Goal: Communication & Community: Answer question/provide support

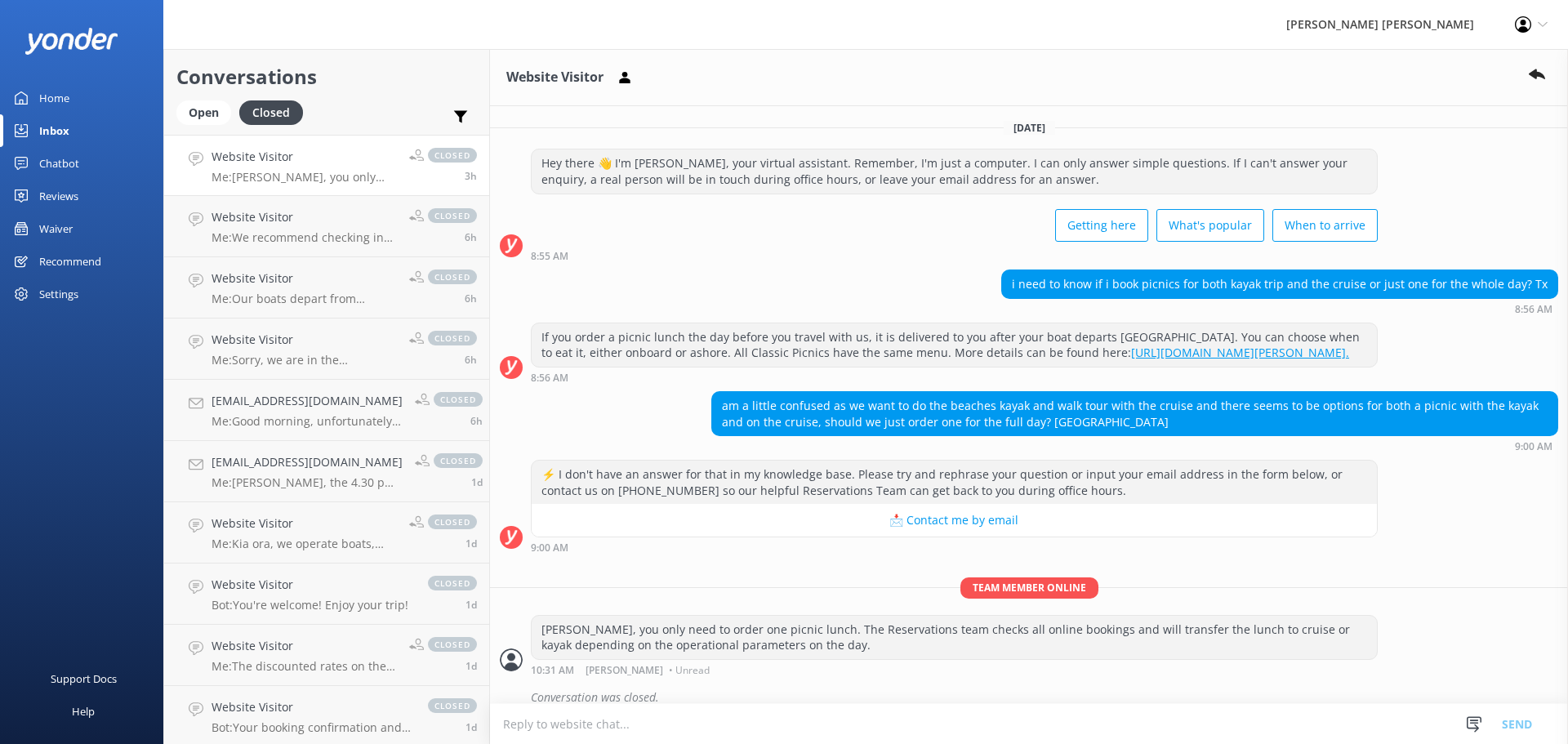
click at [47, 127] on div "Inbox" at bounding box center [55, 130] width 30 height 33
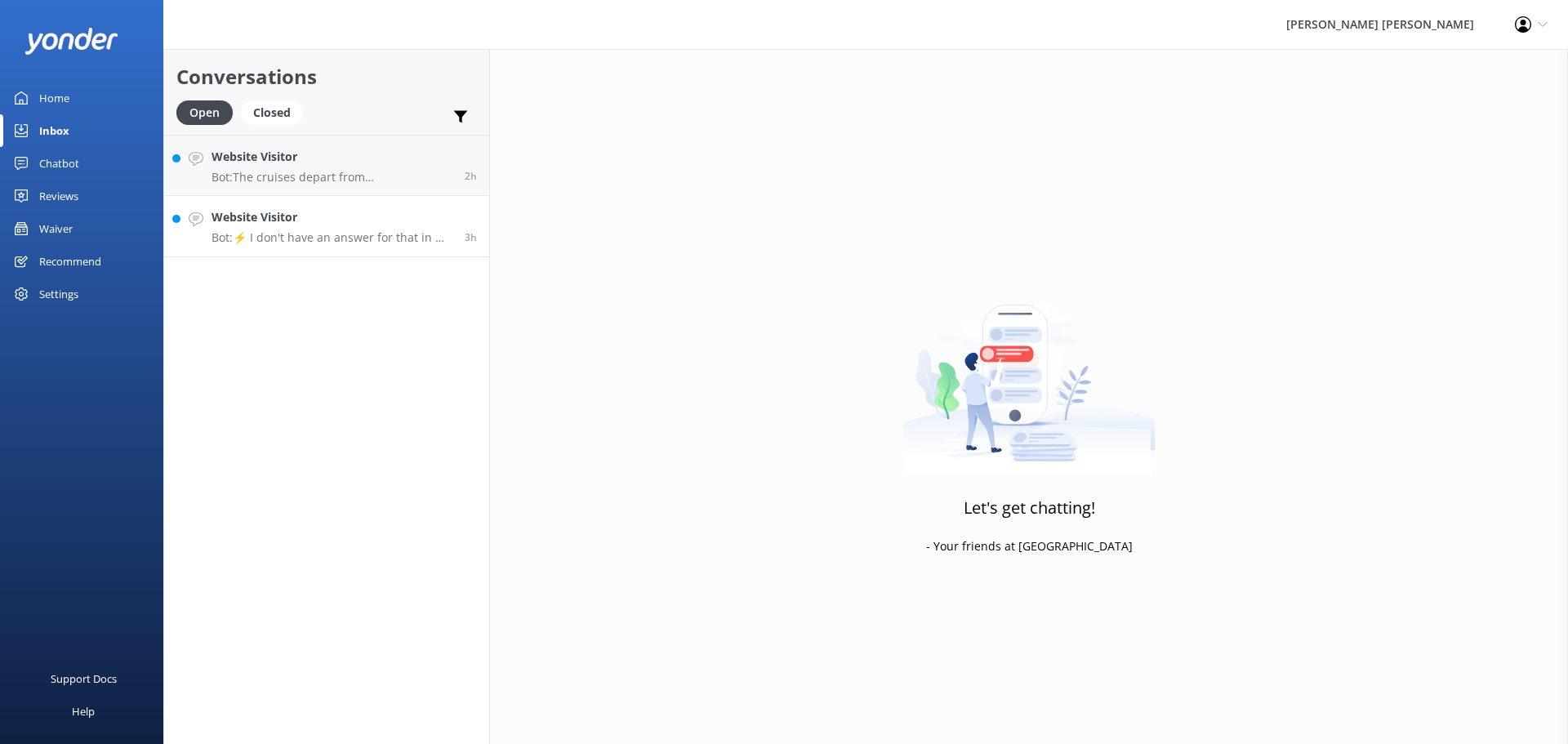
click at [321, 234] on p "Bot: ⚡ I don't have an answer for that in my knowledge base. Please try and rep…" at bounding box center [332, 238] width 241 height 15
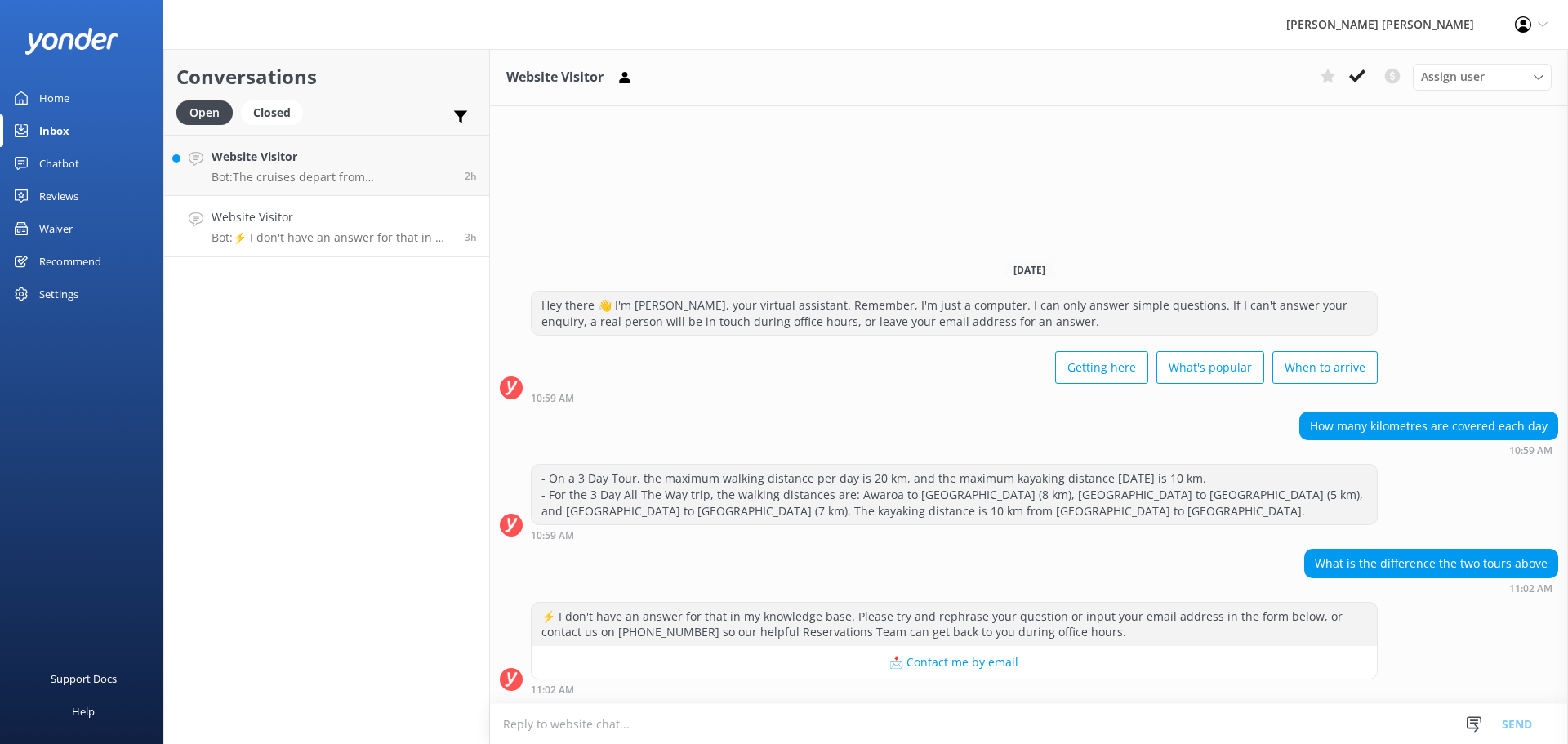
click at [640, 716] on textarea at bounding box center [1030, 724] width 1079 height 40
type textarea "K"
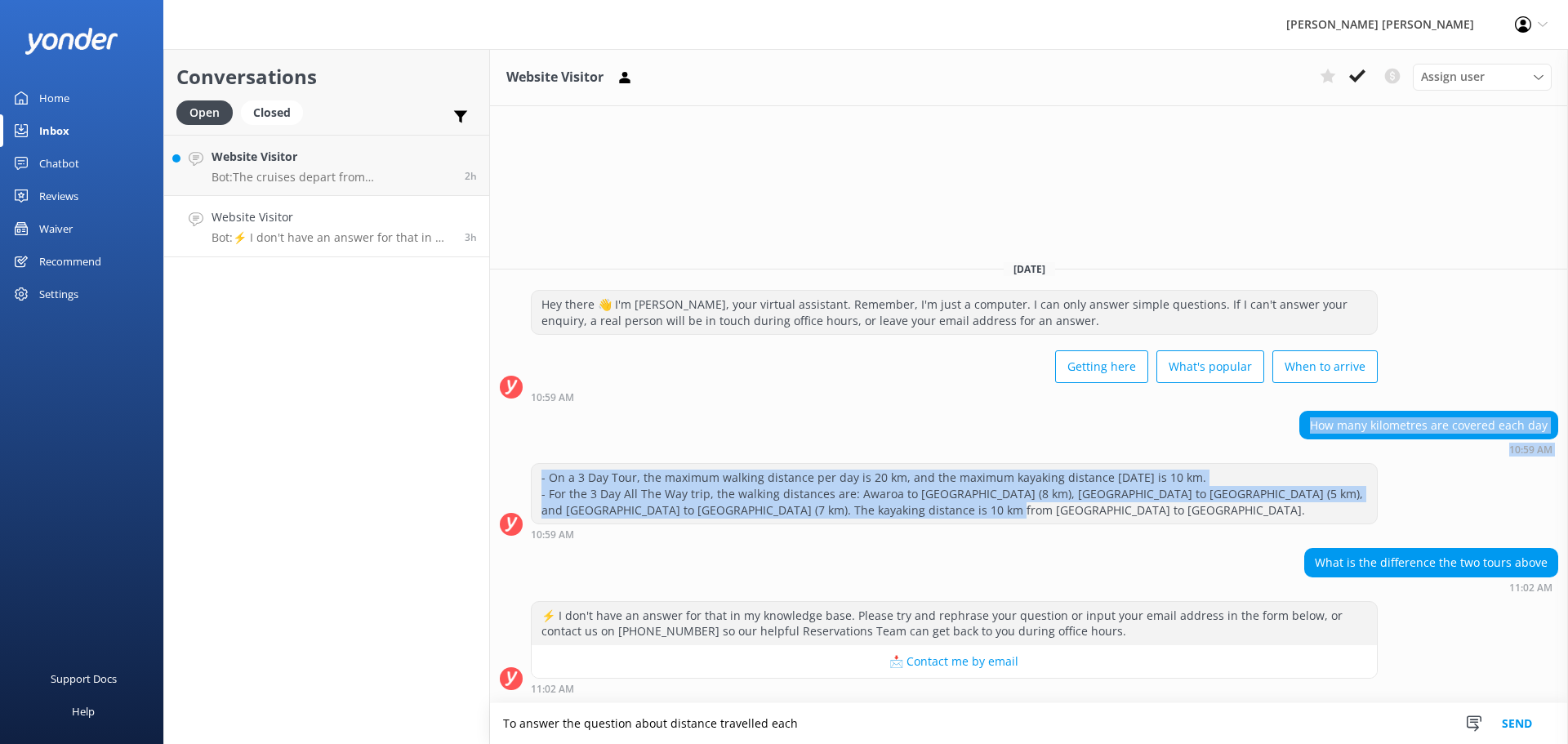
drag, startPoint x: 1312, startPoint y: 423, endPoint x: 1382, endPoint y: 503, distance: 106.3
click at [1382, 503] on div "[DATE] Hey there 👋 I'm [PERSON_NAME], your virtual assistant. Remember, I'm jus…" at bounding box center [1030, 475] width 1079 height 455
copy div "How many kilometres are covered each day 10:59 AM - On a 3 Day Tour, the maximu…"
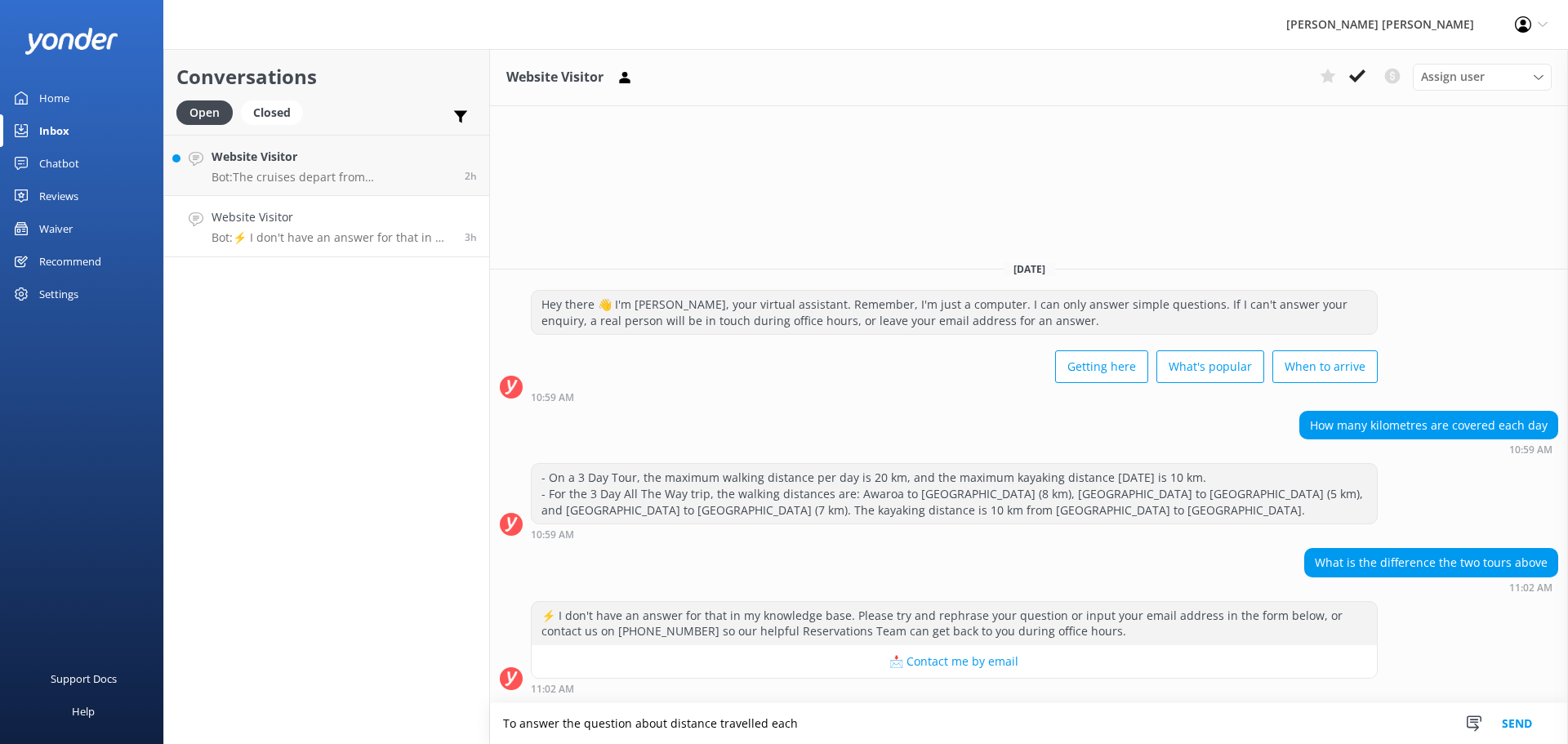
click at [828, 726] on textarea "To answer the question about distance travelled each" at bounding box center [1030, 723] width 1079 height 41
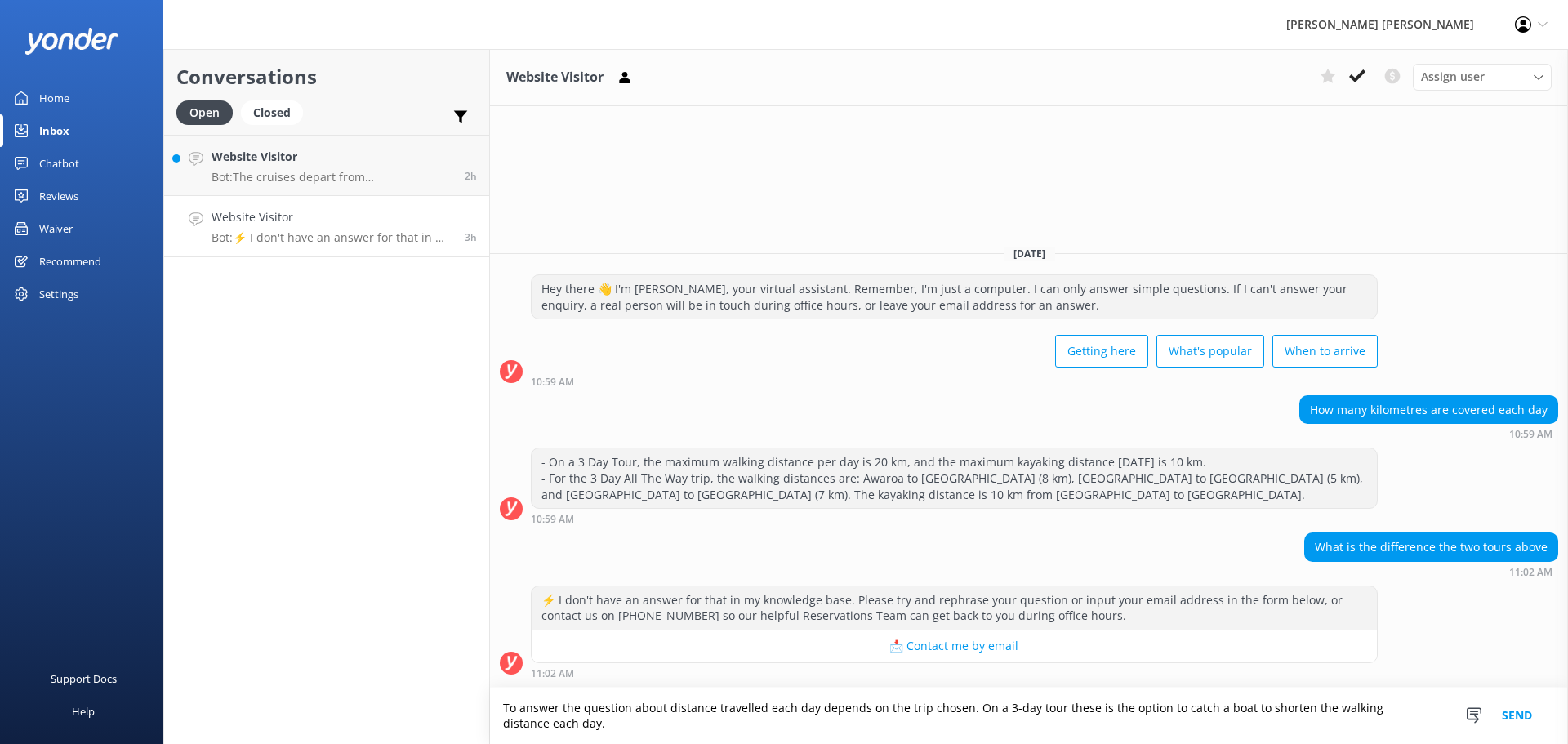
click at [1048, 707] on textarea "To answer the question about distance travelled each day depends on the trip ch…" at bounding box center [1030, 717] width 1079 height 57
click at [1071, 706] on textarea "To answer the question about distance travelled each day depends on the trip ch…" at bounding box center [1030, 717] width 1079 height 57
click at [535, 732] on textarea "To answer the question about distance travelled each day depends on the trip ch…" at bounding box center [1030, 717] width 1079 height 57
click at [574, 718] on textarea "To answer the question about distance travelled each day depends on the trip ch…" at bounding box center [1030, 717] width 1079 height 57
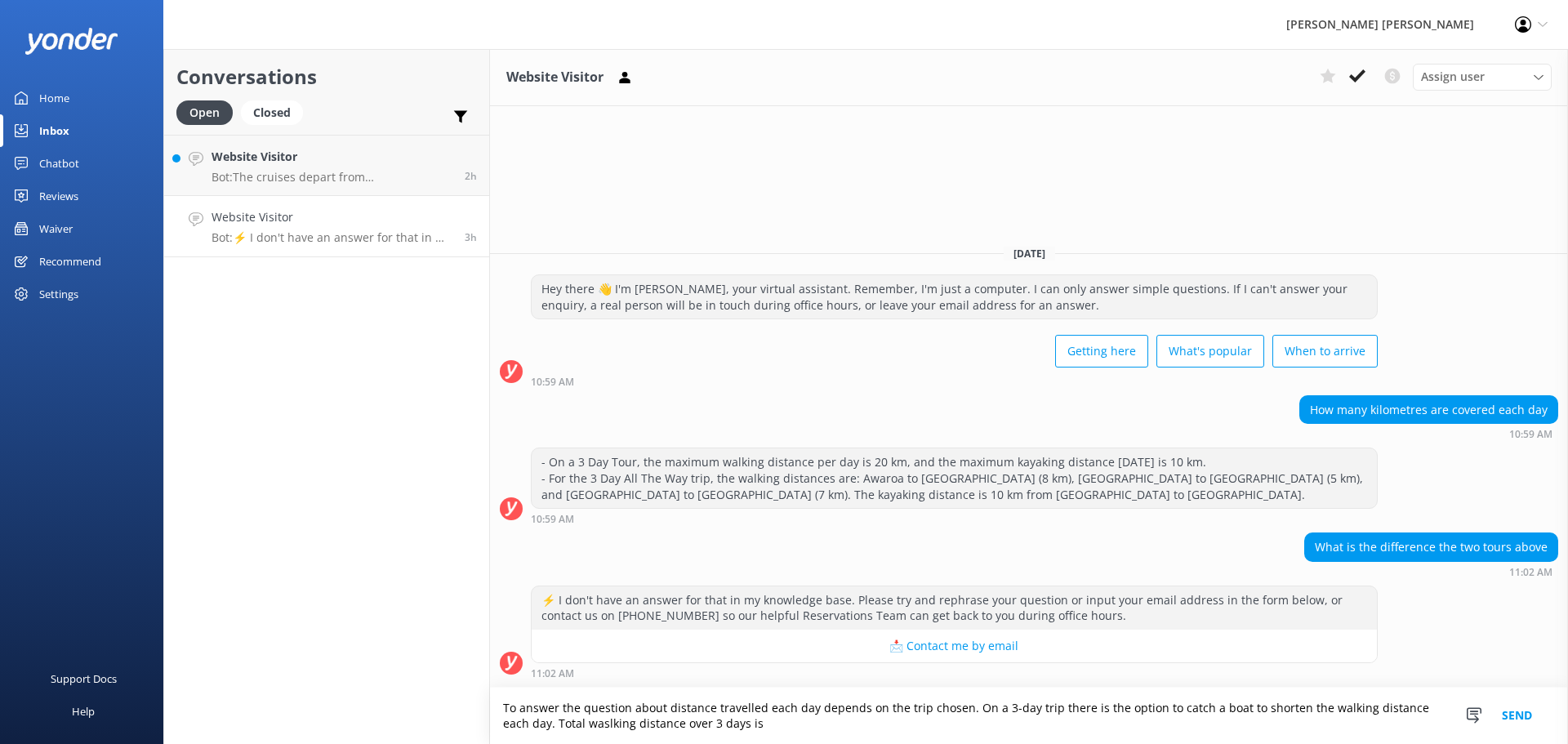
click at [574, 718] on textarea "To answer the question about distance travelled each day depends on the trip ch…" at bounding box center [1030, 717] width 1079 height 57
click at [528, 725] on textarea "To answer the question about distance travelled each day depends on the trip ch…" at bounding box center [1030, 717] width 1079 height 57
click at [787, 722] on textarea "To answer the question about distance travelled each day depends on the trip ch…" at bounding box center [1030, 717] width 1079 height 57
click at [947, 723] on textarea "To answer the question about distance travelled each day depends on the trip ch…" at bounding box center [1030, 717] width 1079 height 57
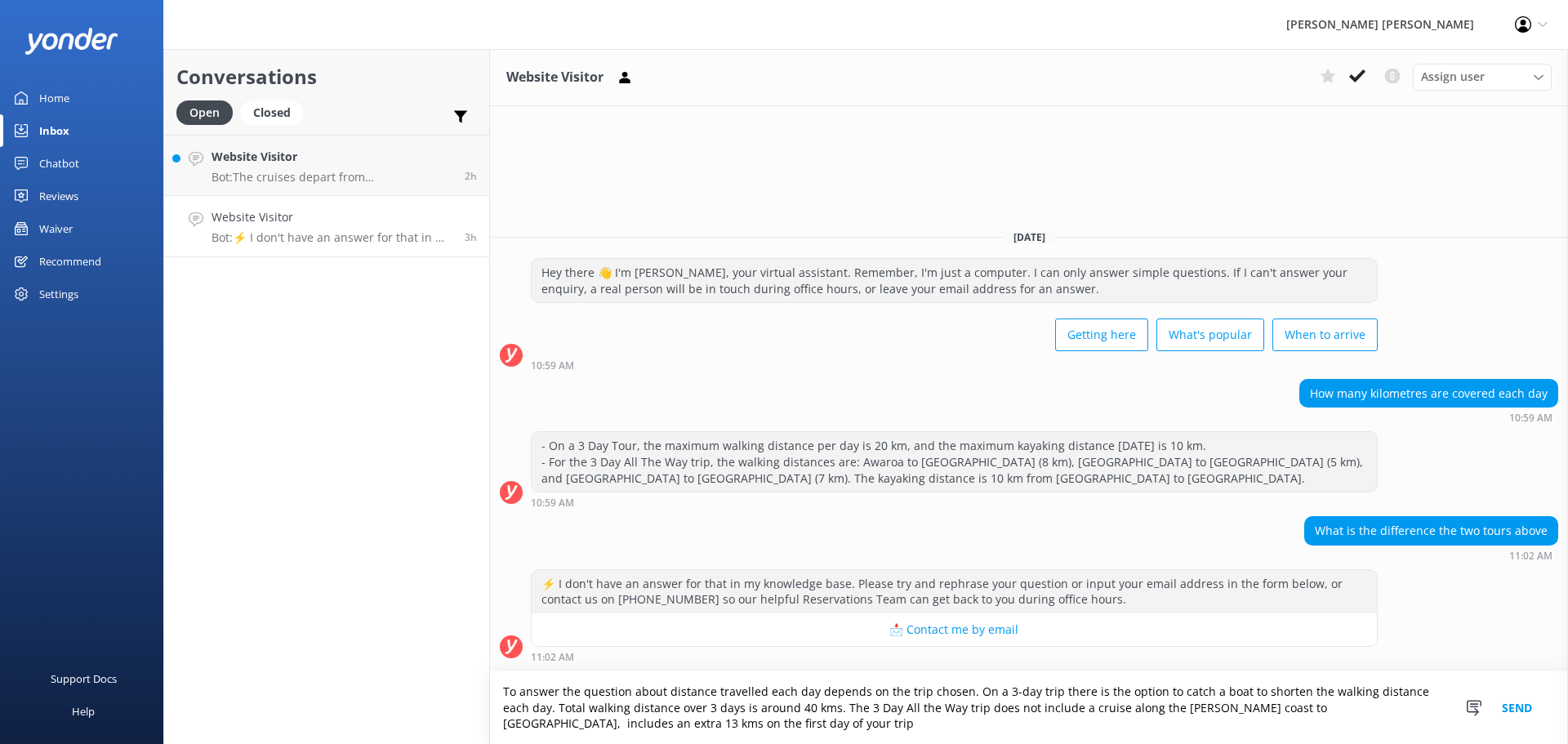
click at [947, 711] on textarea "To answer the question about distance travelled each day depends on the trip ch…" at bounding box center [1030, 707] width 1079 height 73
click at [541, 725] on textarea "To answer the question about distance travelled each day depends on the trip ch…" at bounding box center [1030, 707] width 1079 height 73
click at [544, 727] on textarea "To answer the question about distance travelled each day depends on the trip ch…" at bounding box center [1030, 707] width 1079 height 73
click at [999, 741] on textarea "To answer the question about distance travelled each day depends on the trip ch…" at bounding box center [1030, 707] width 1079 height 73
click at [663, 723] on textarea "To answer the question about distance travelled each day depends on the trip ch…" at bounding box center [1030, 707] width 1079 height 73
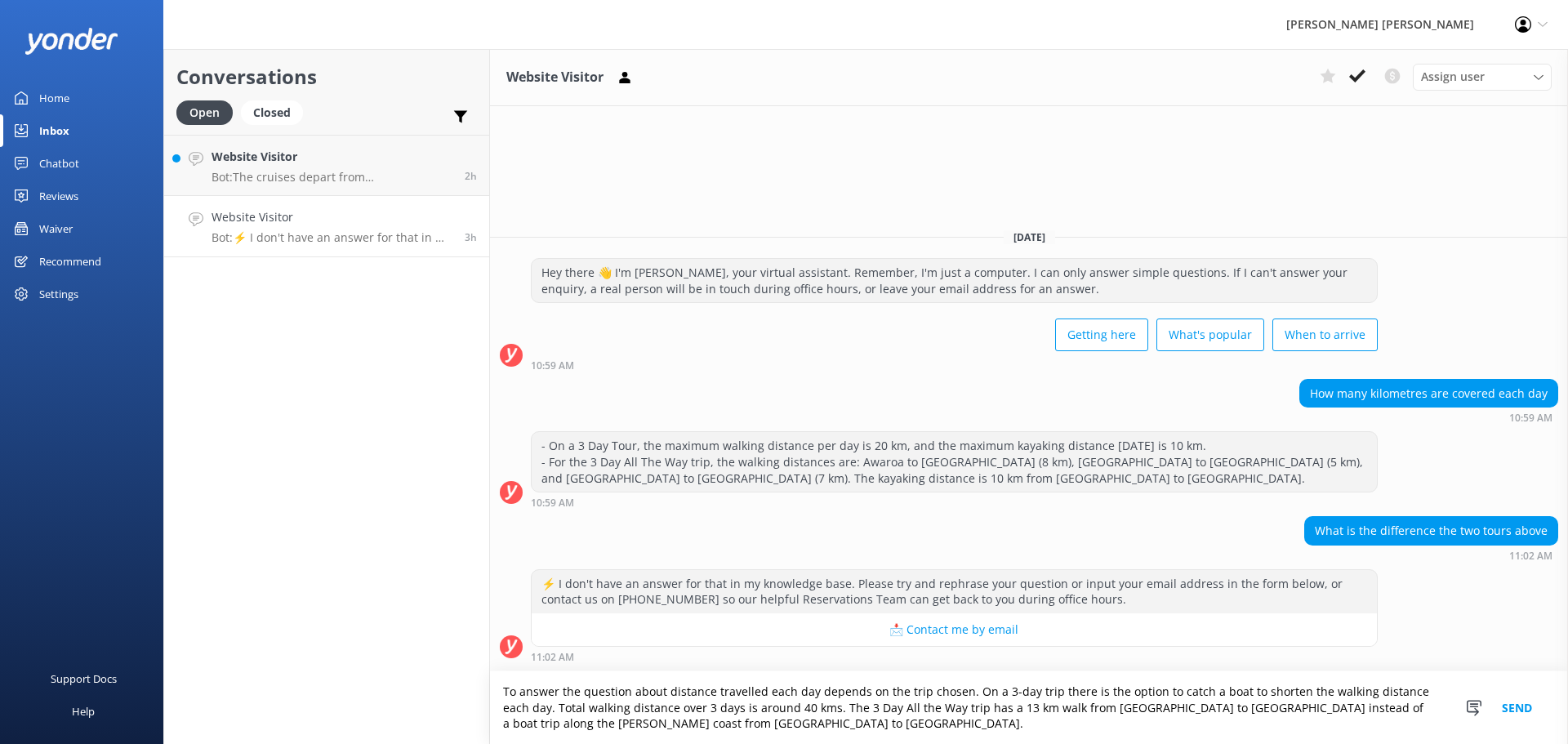
click at [970, 718] on textarea "To answer the question about distance travelled each day depends on the trip ch…" at bounding box center [1030, 707] width 1079 height 73
click at [970, 713] on textarea "To answer the question about distance travelled each day depends on the trip ch…" at bounding box center [1030, 707] width 1079 height 73
click at [982, 711] on textarea "To answer the question about distance travelled each day depends on the trip ch…" at bounding box center [1030, 707] width 1079 height 73
click at [765, 719] on textarea "To answer the question about distance travelled each day depends on the trip ch…" at bounding box center [1030, 707] width 1079 height 73
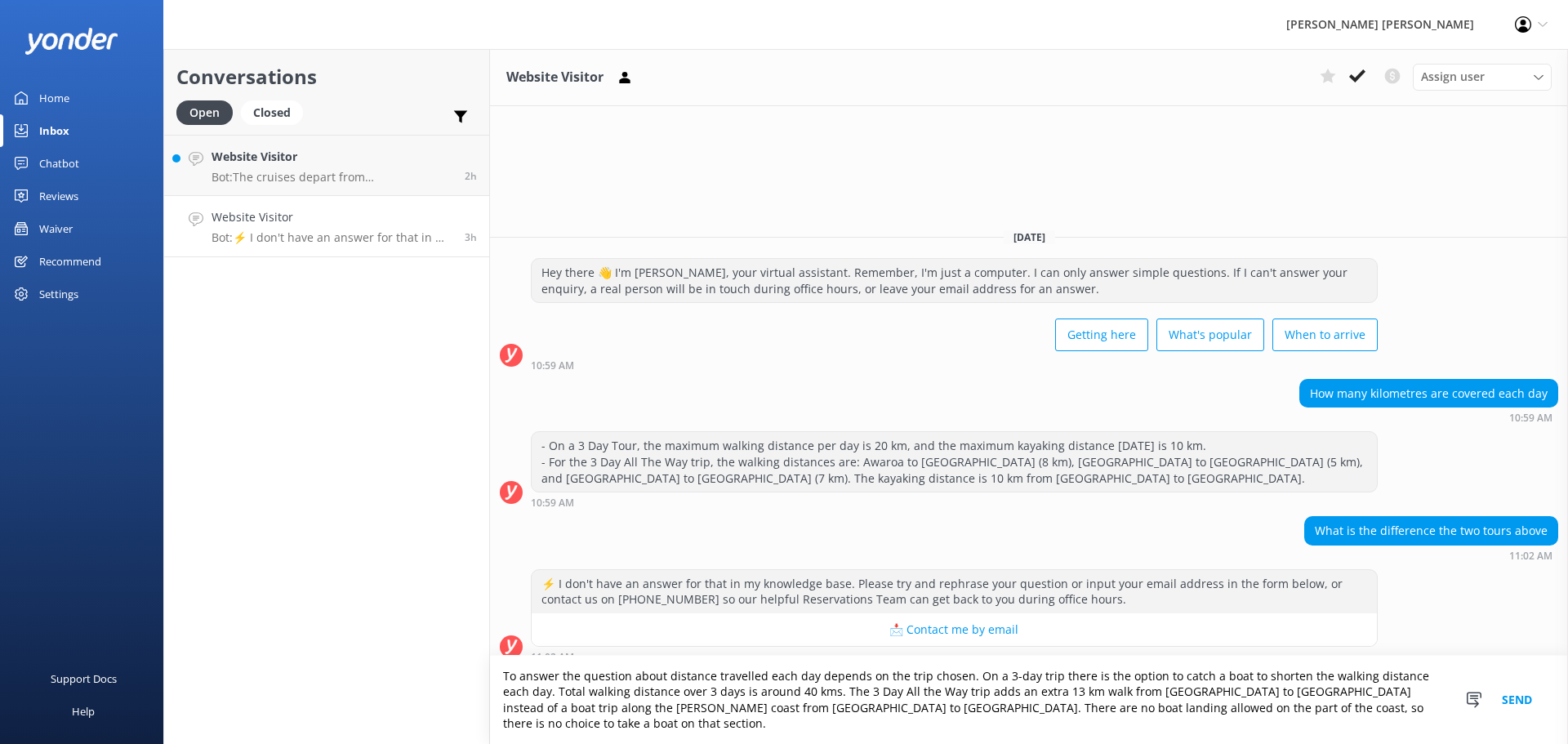
type textarea "To answer the question about distance travelled each day depends on the trip ch…"
click at [1525, 704] on button "Send" at bounding box center [1517, 701] width 61 height 89
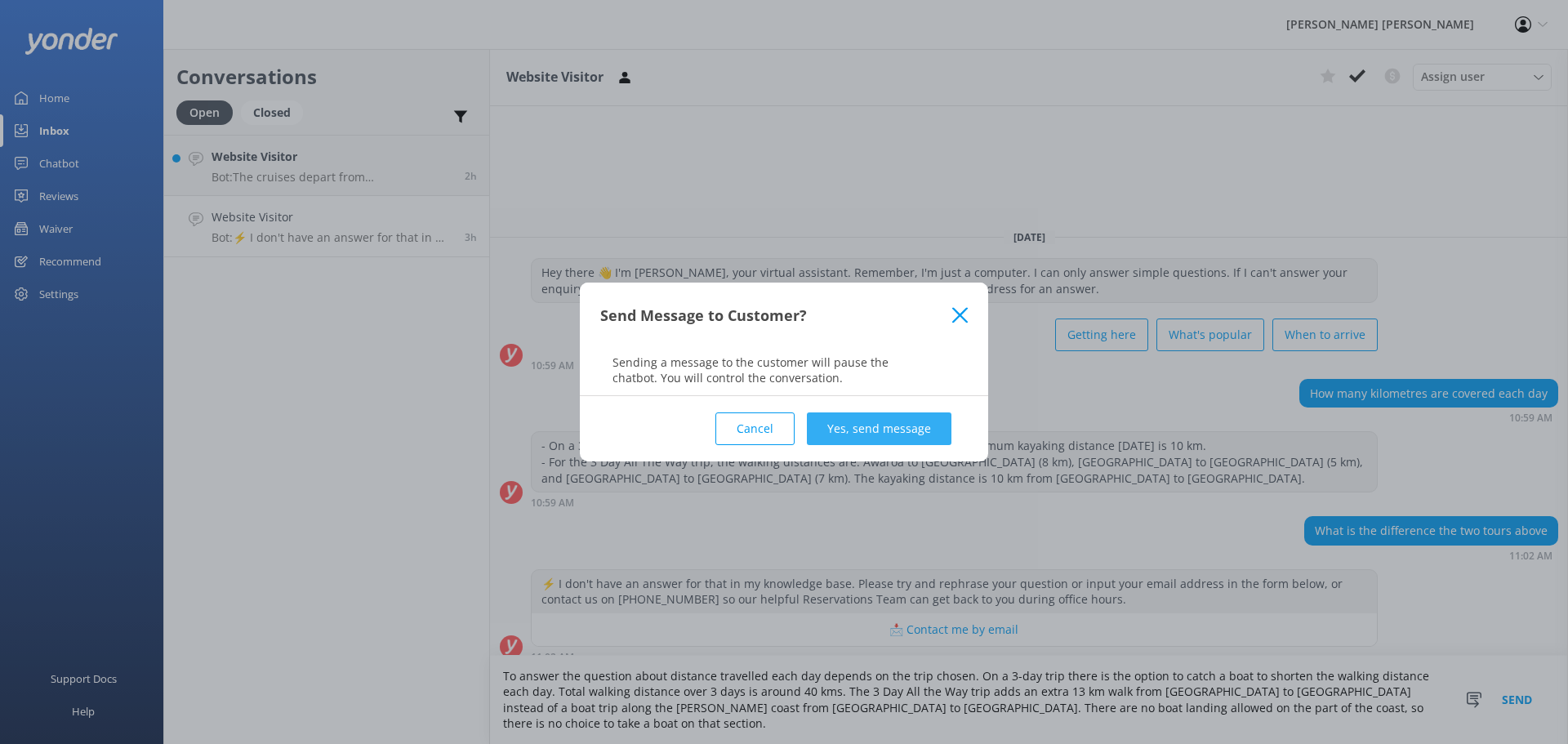
click at [847, 427] on button "Yes, send message" at bounding box center [879, 429] width 144 height 33
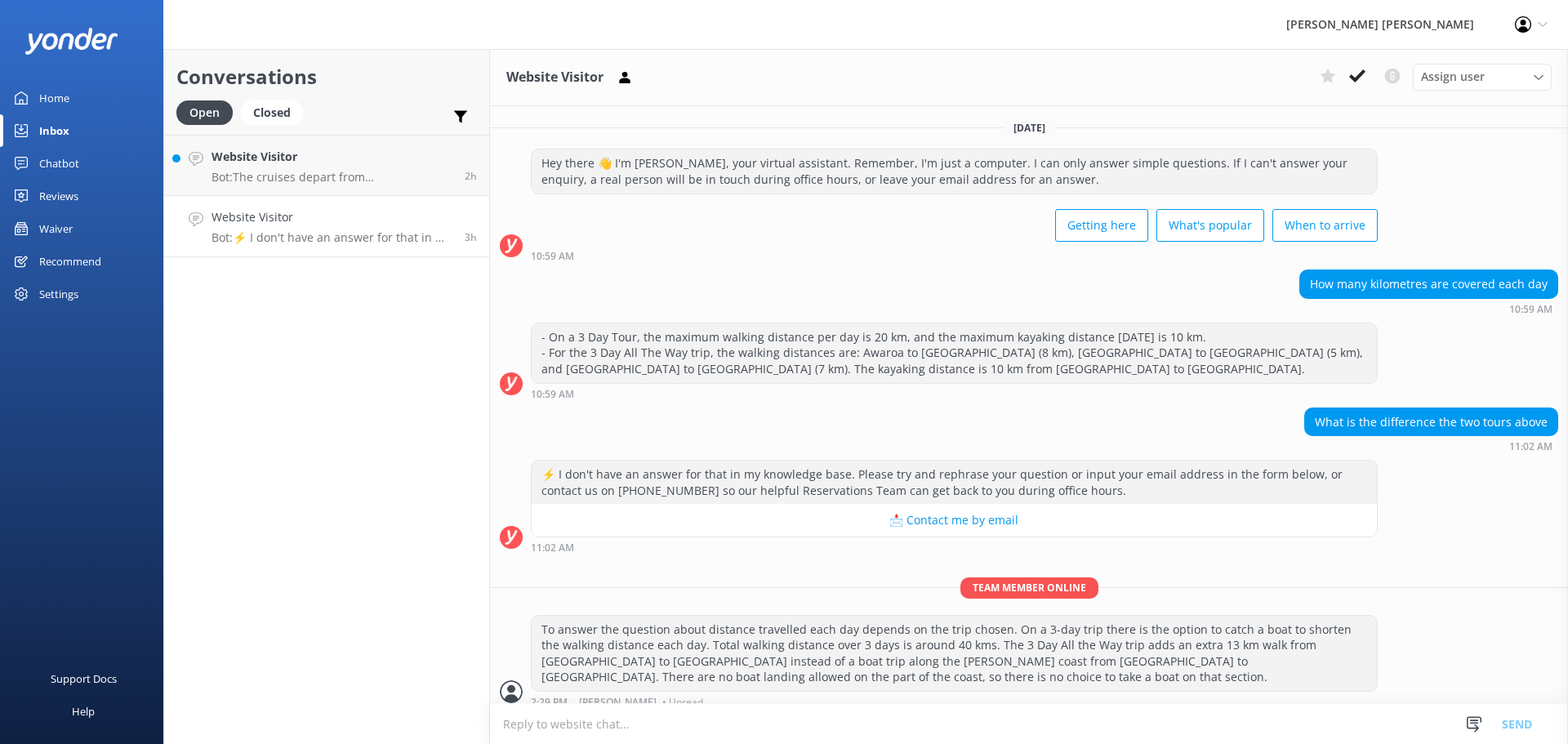
scroll to position [12, 0]
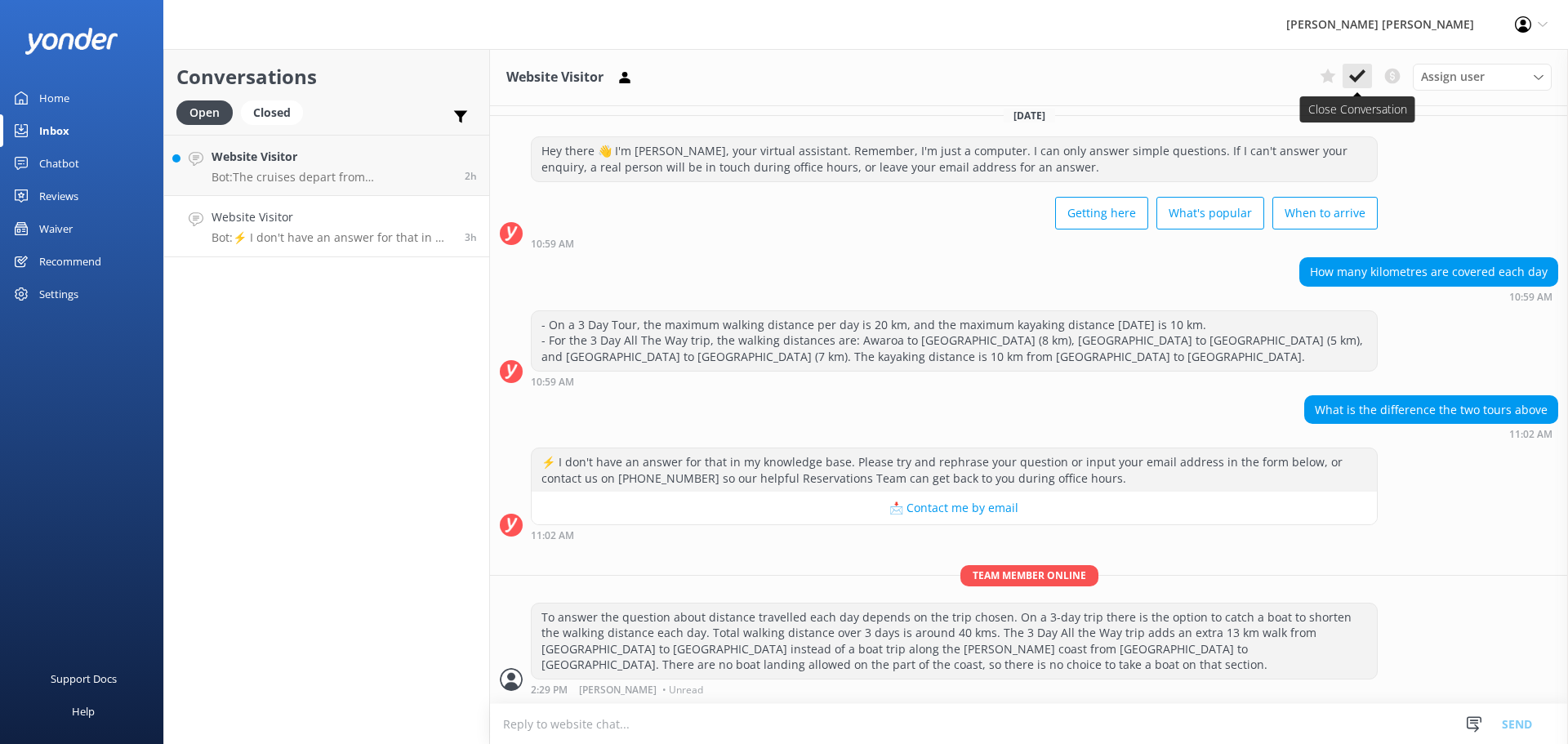
click at [1364, 77] on icon at bounding box center [1357, 75] width 16 height 16
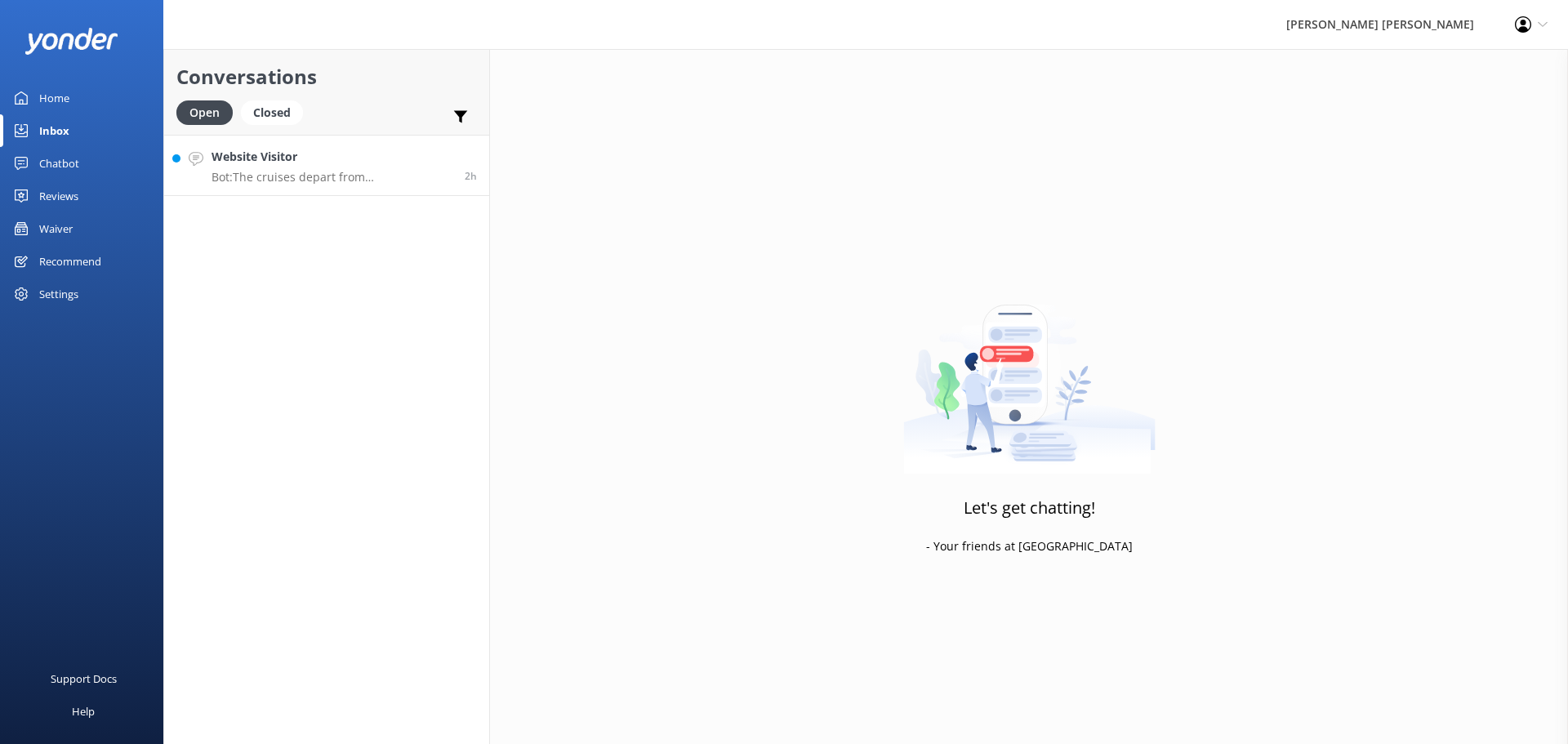
click at [318, 183] on p "Bot: The cruises depart from [GEOGRAPHIC_DATA]. The location for boarding the b…" at bounding box center [332, 177] width 241 height 15
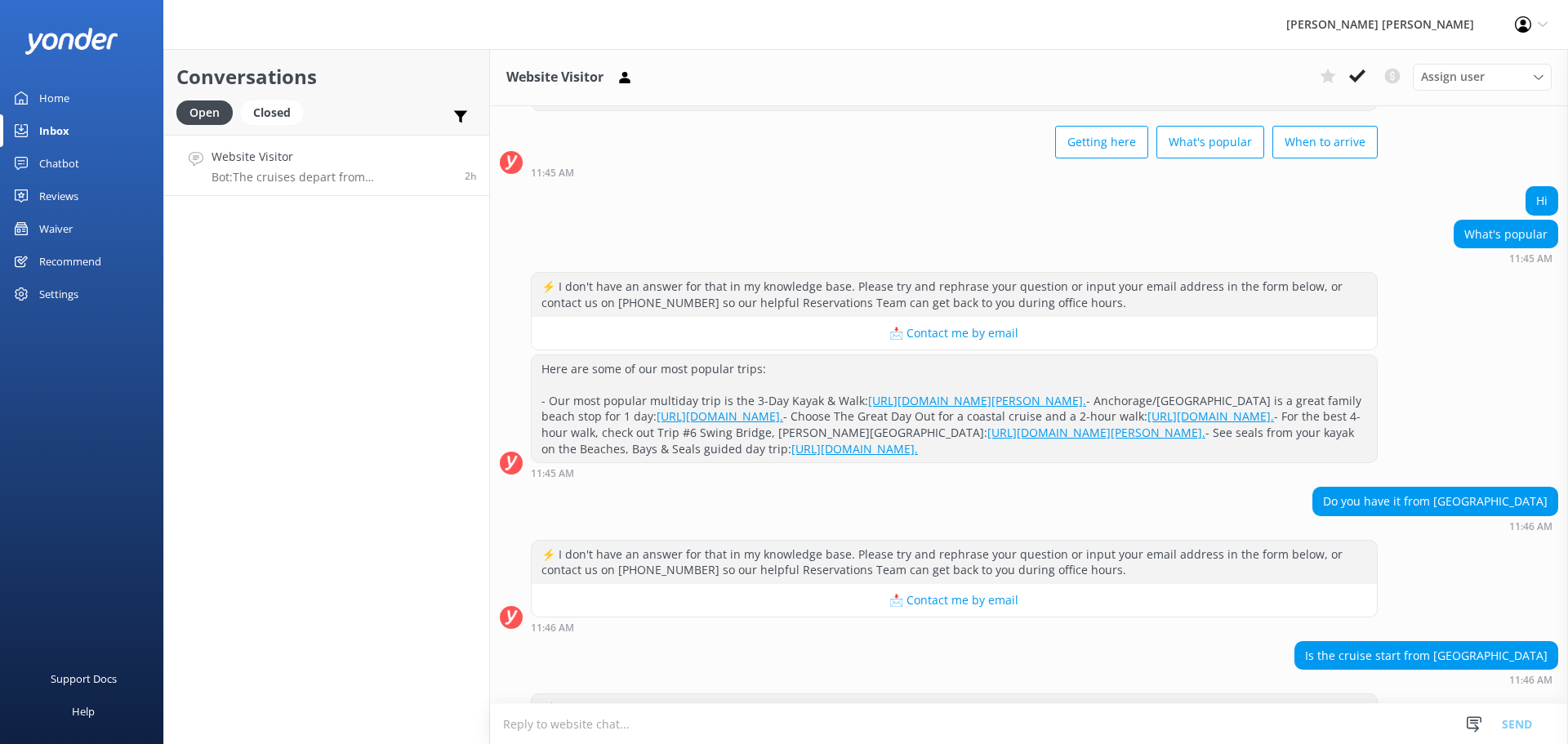
scroll to position [163, 0]
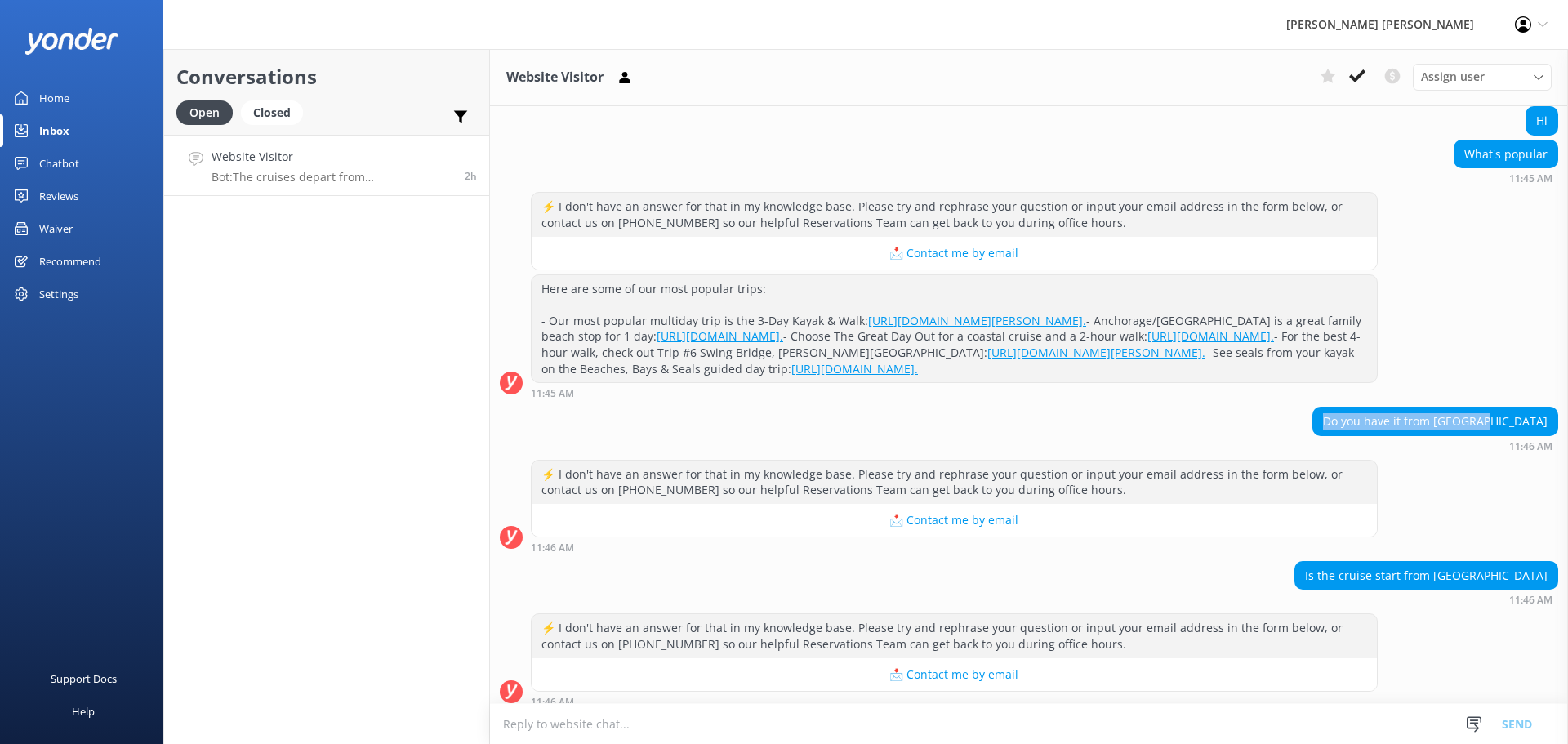
drag, startPoint x: 1537, startPoint y: 480, endPoint x: 1348, endPoint y: 486, distance: 189.1
click at [1348, 452] on div "Do you have it from [GEOGRAPHIC_DATA] 11:46 AM" at bounding box center [1030, 429] width 1079 height 45
copy div "Do you have it from [GEOGRAPHIC_DATA]"
click at [548, 731] on textarea at bounding box center [1030, 724] width 1079 height 40
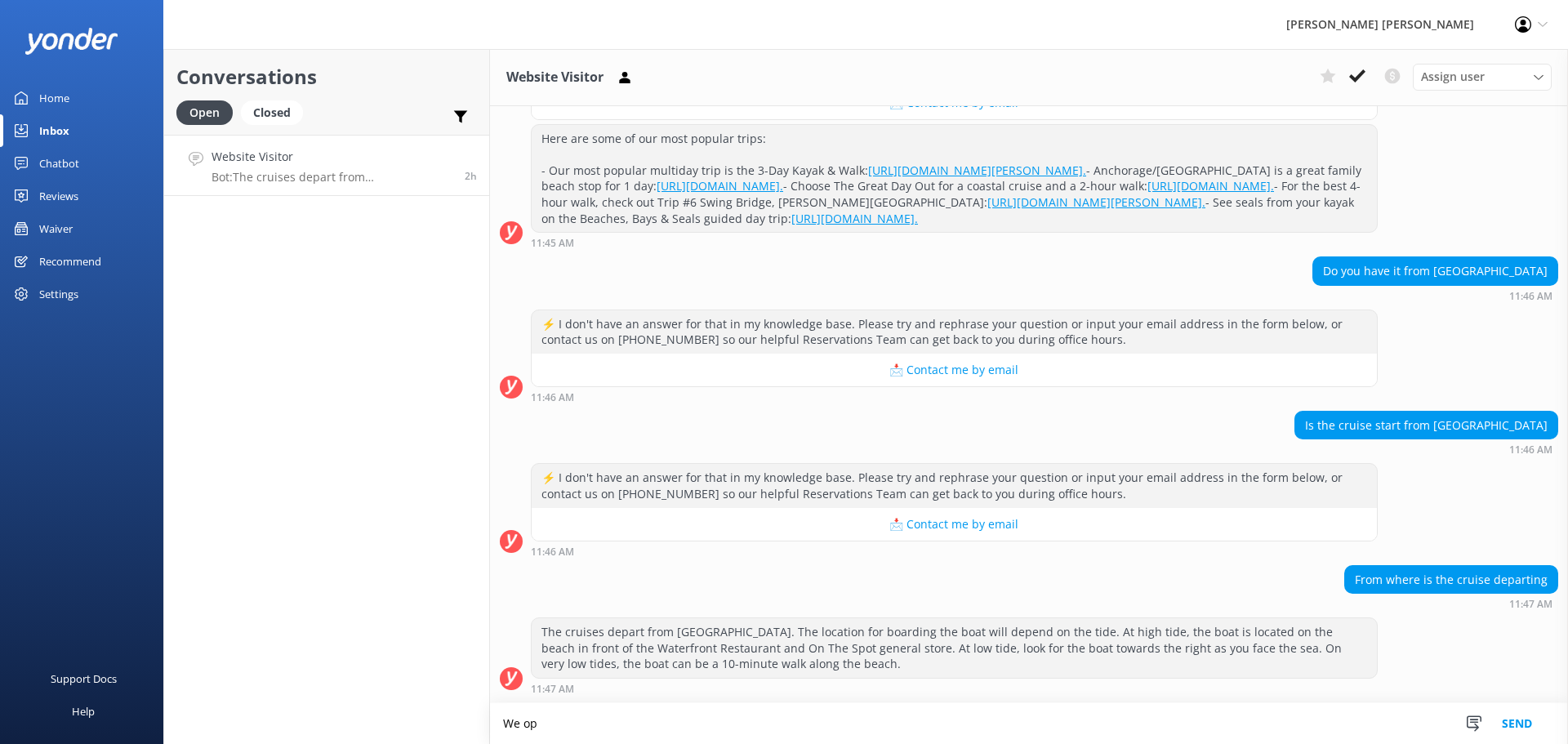
scroll to position [377, 0]
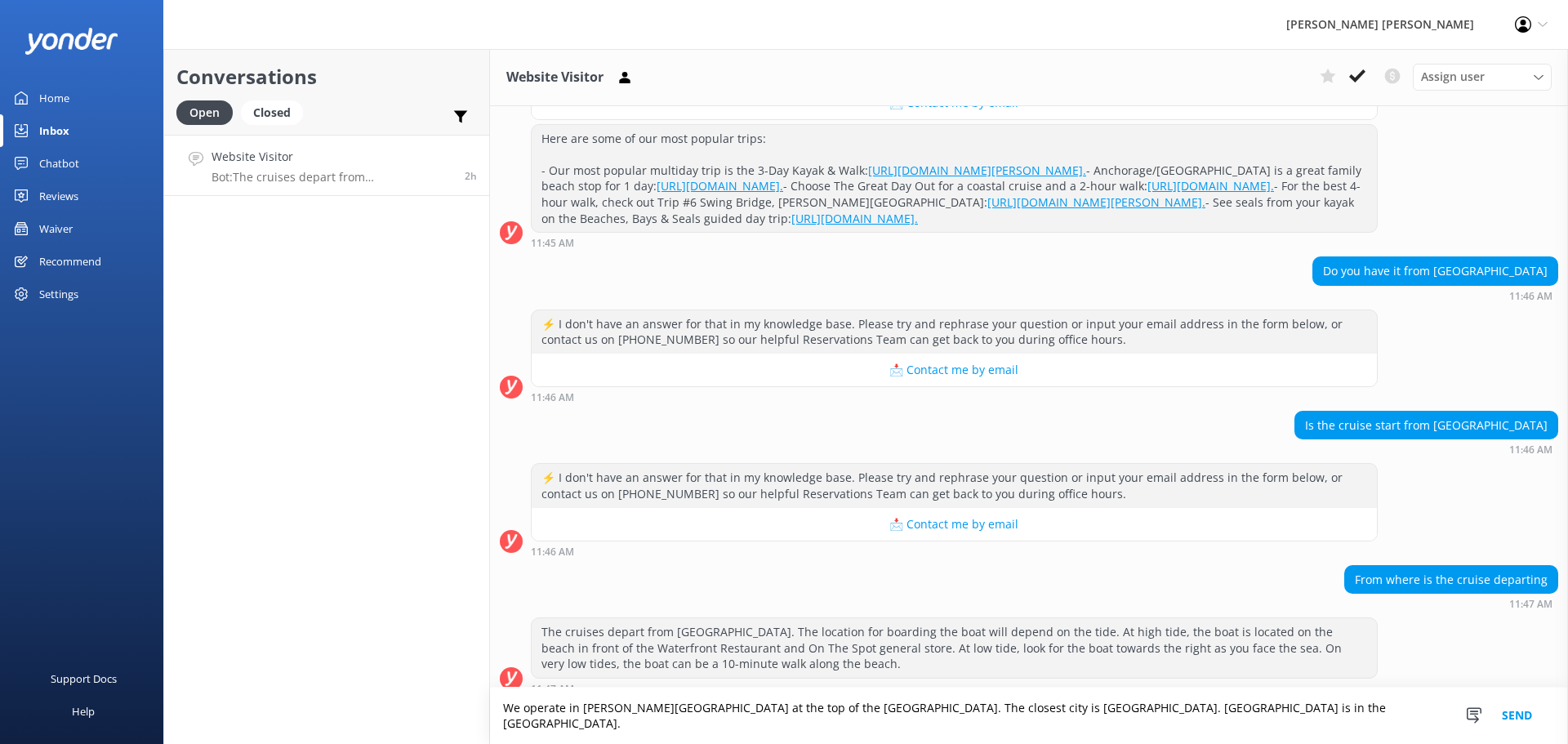
type textarea "We operate in [PERSON_NAME][GEOGRAPHIC_DATA] at the top of the [GEOGRAPHIC_DATA…"
click at [1510, 725] on button "Send" at bounding box center [1517, 717] width 61 height 57
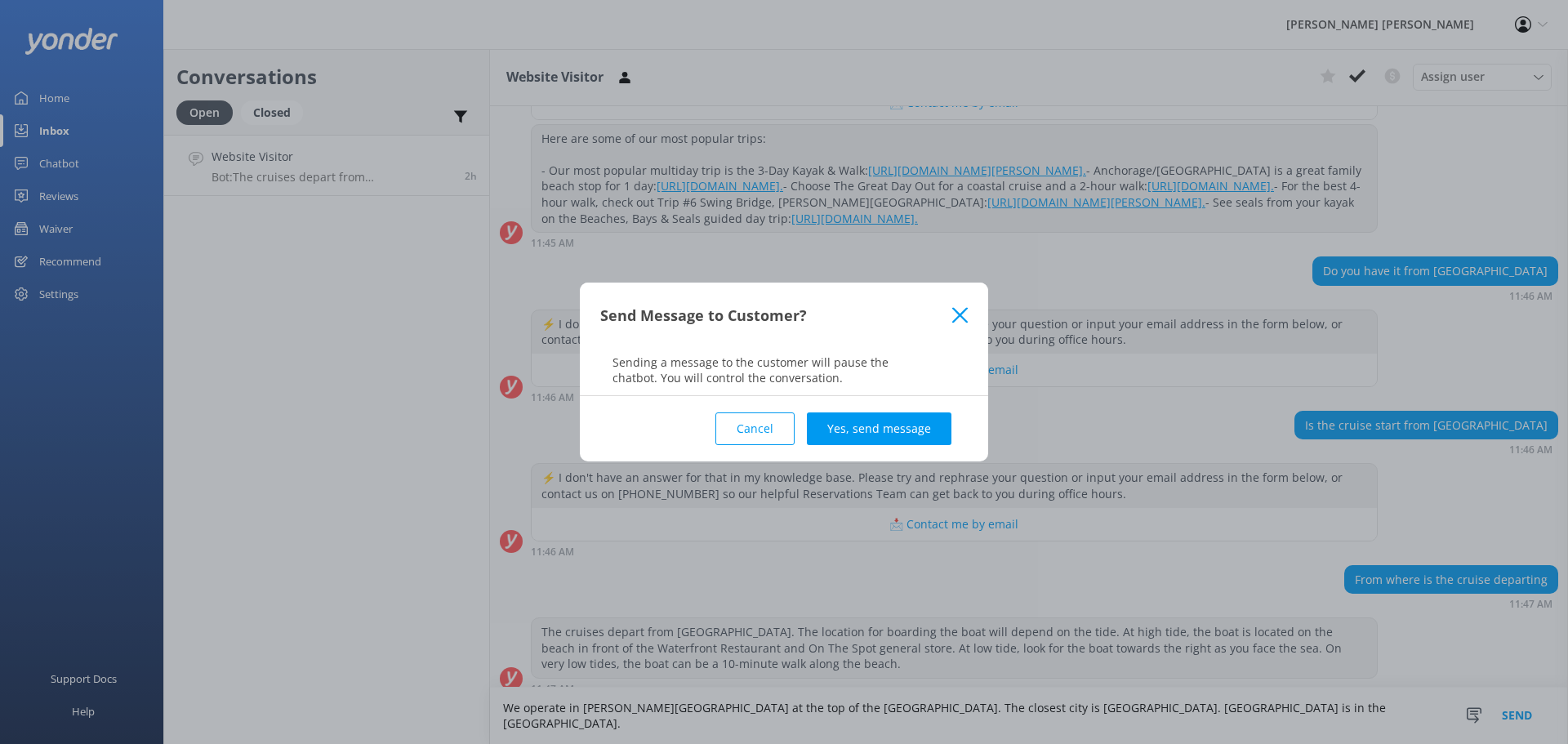
drag, startPoint x: 889, startPoint y: 427, endPoint x: 883, endPoint y: 415, distance: 13.4
click at [890, 426] on button "Yes, send message" at bounding box center [879, 429] width 144 height 33
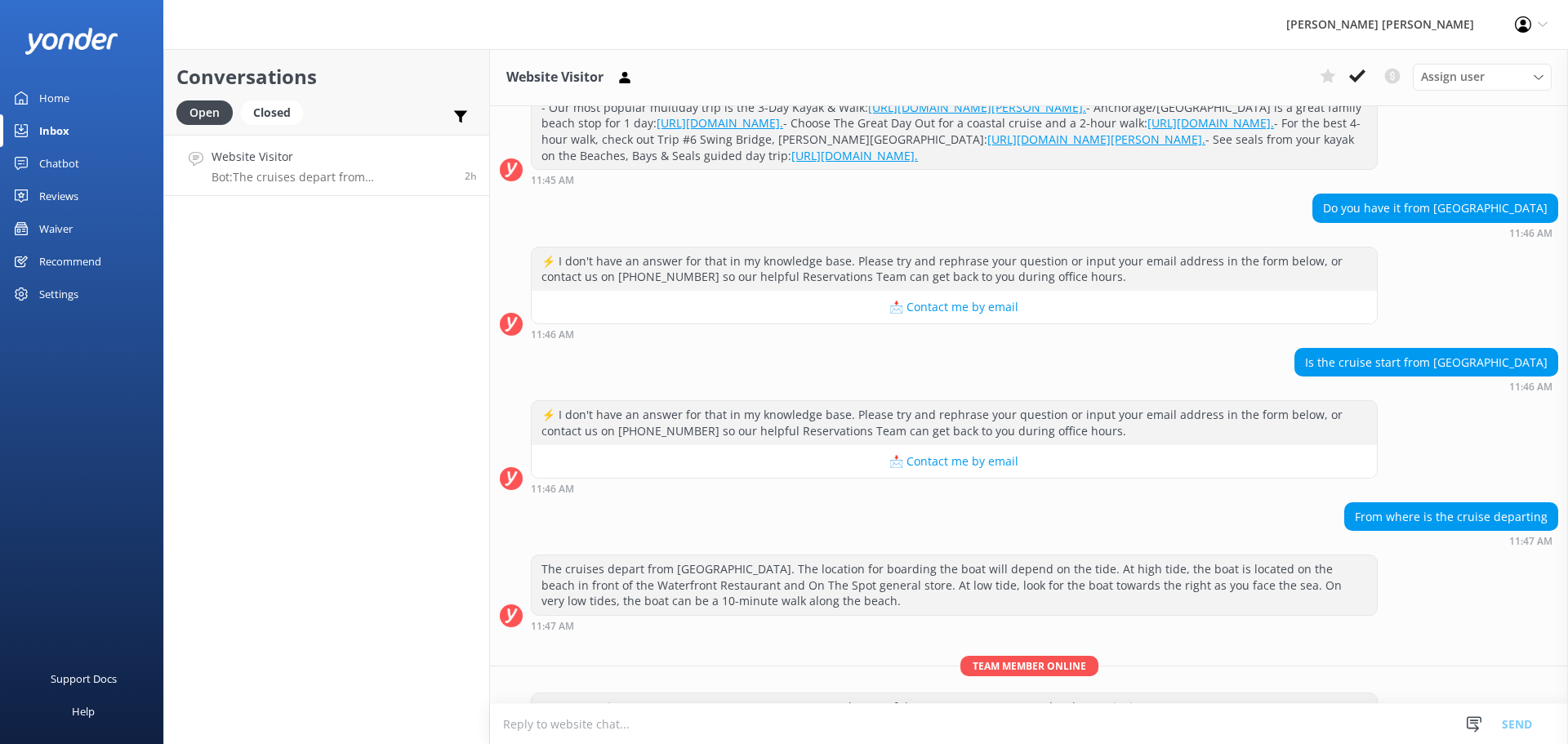
scroll to position [483, 0]
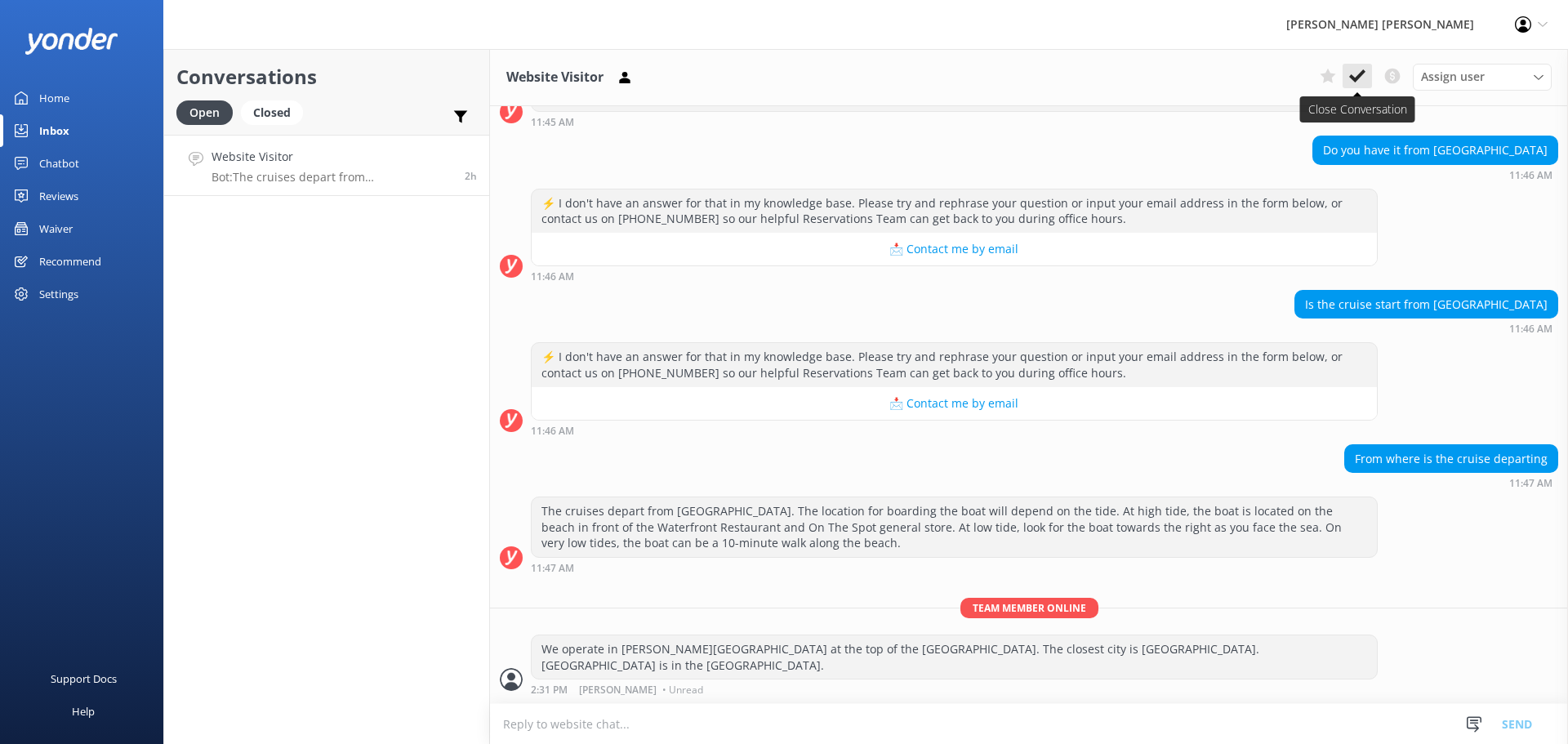
click at [1361, 74] on use at bounding box center [1357, 76] width 16 height 13
